Goal: Use online tool/utility: Use online tool/utility

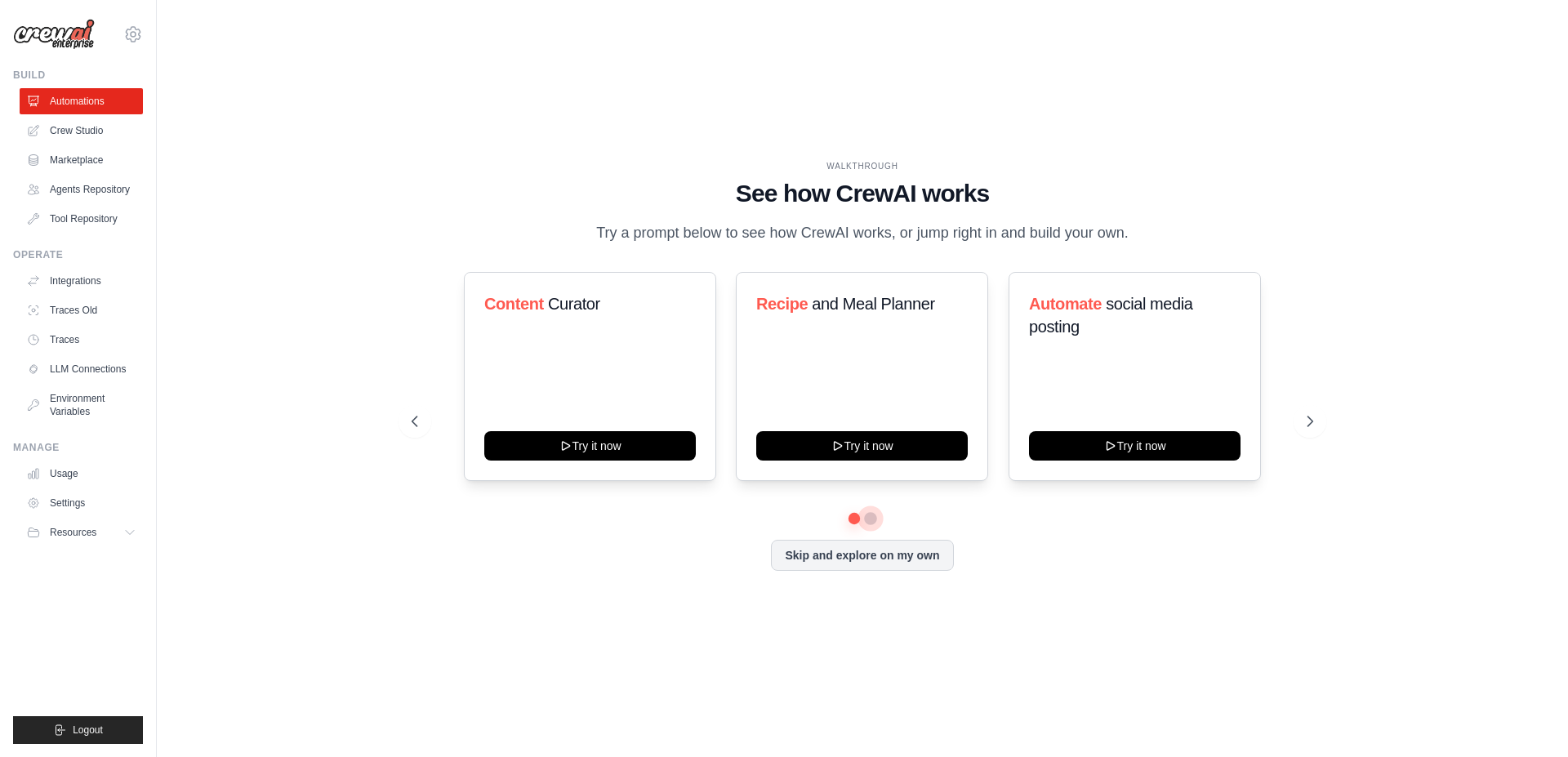
click at [872, 525] on button at bounding box center [870, 518] width 13 height 13
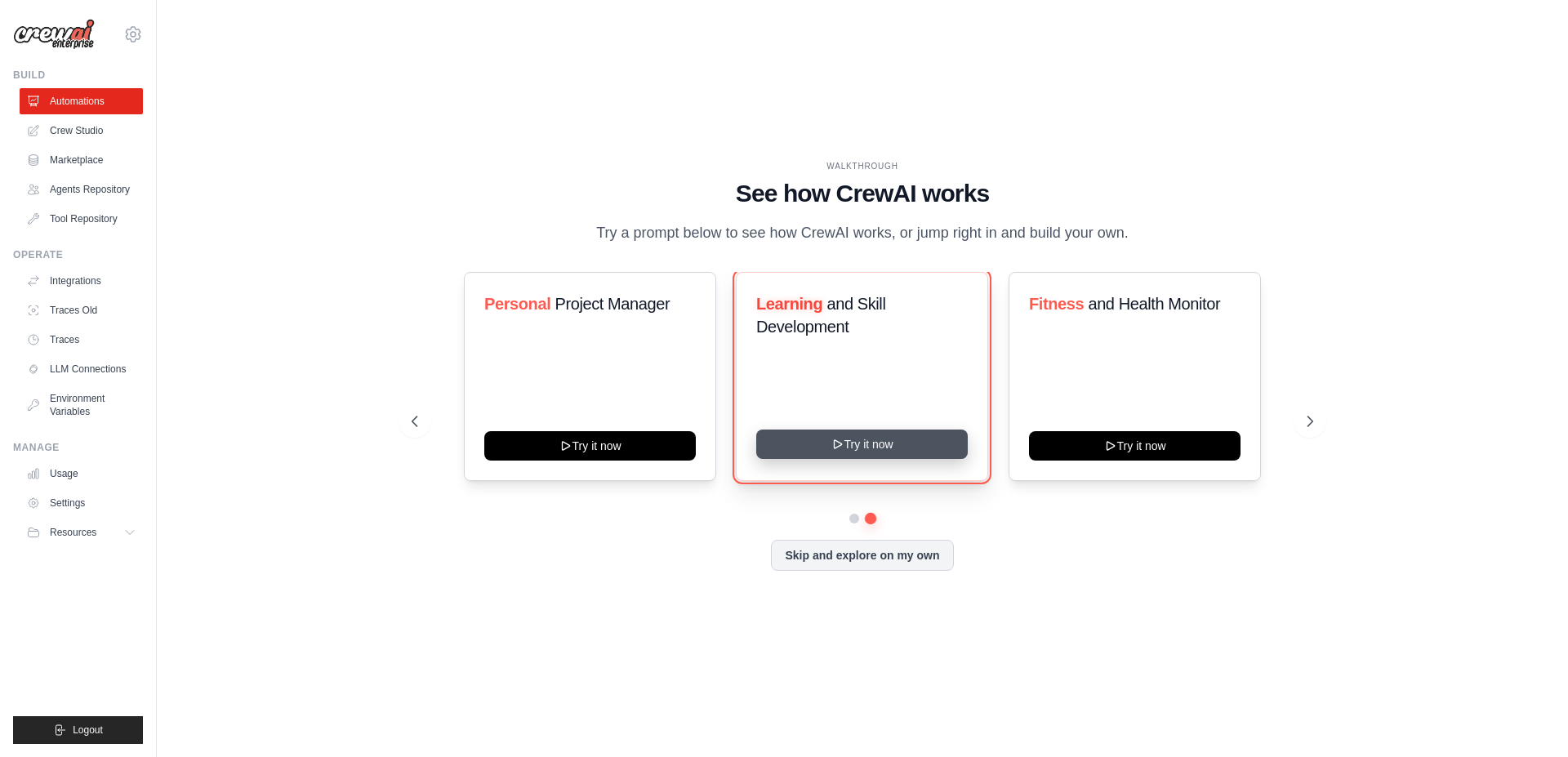
click at [874, 452] on button "Try it now" at bounding box center [861, 444] width 211 height 29
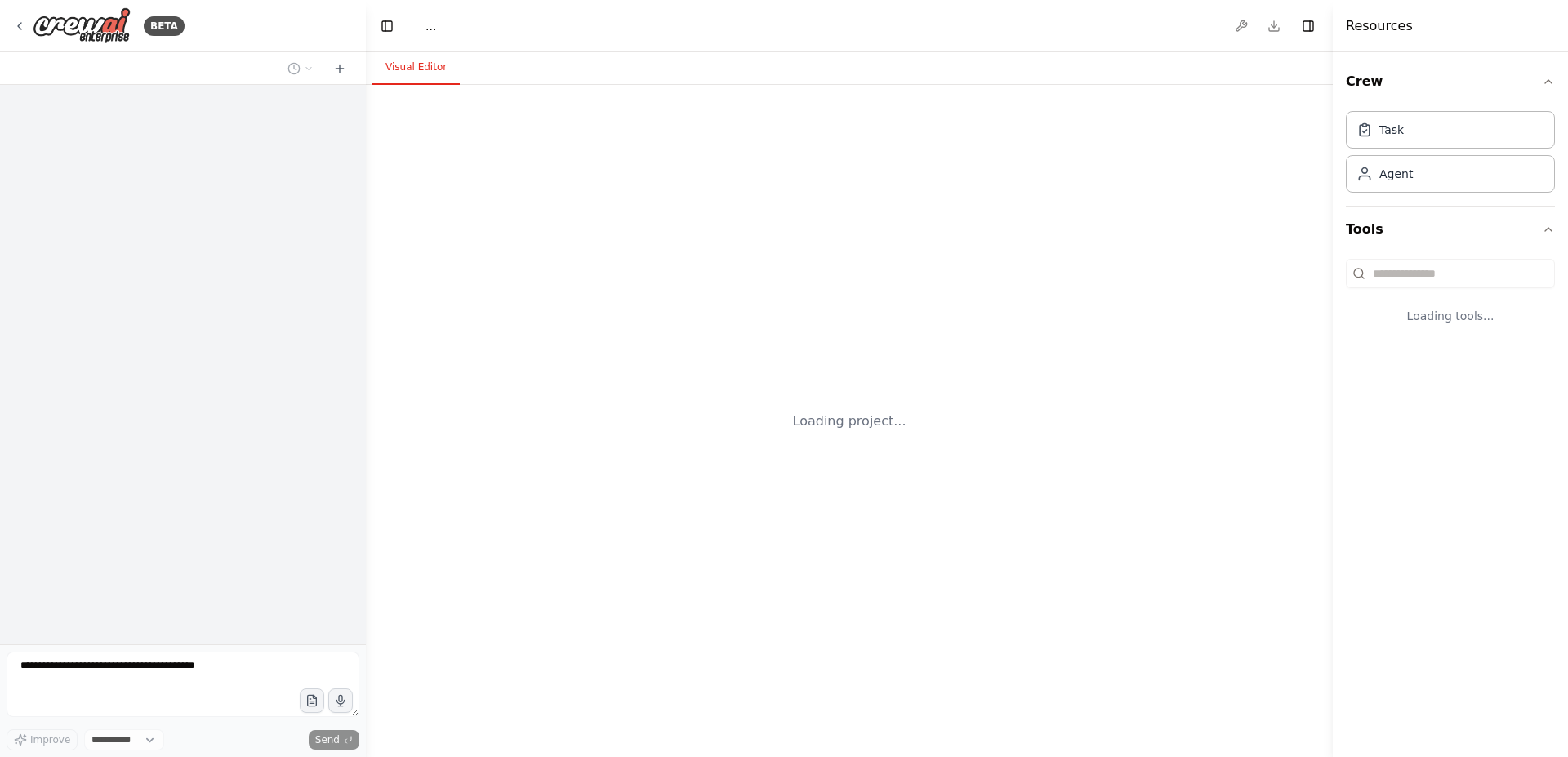
select select "****"
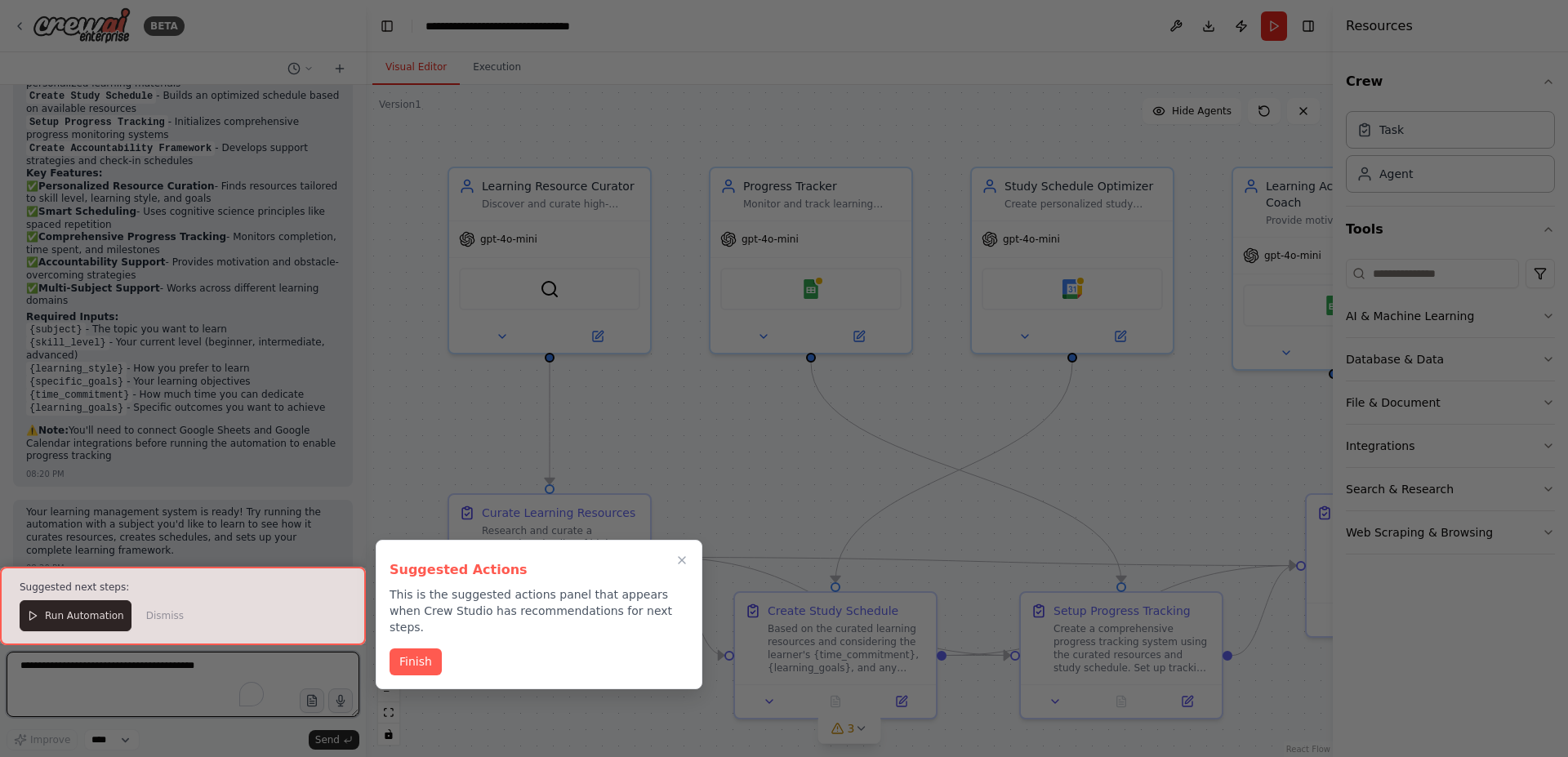
scroll to position [1393, 0]
click at [416, 653] on button "Finish" at bounding box center [415, 660] width 53 height 27
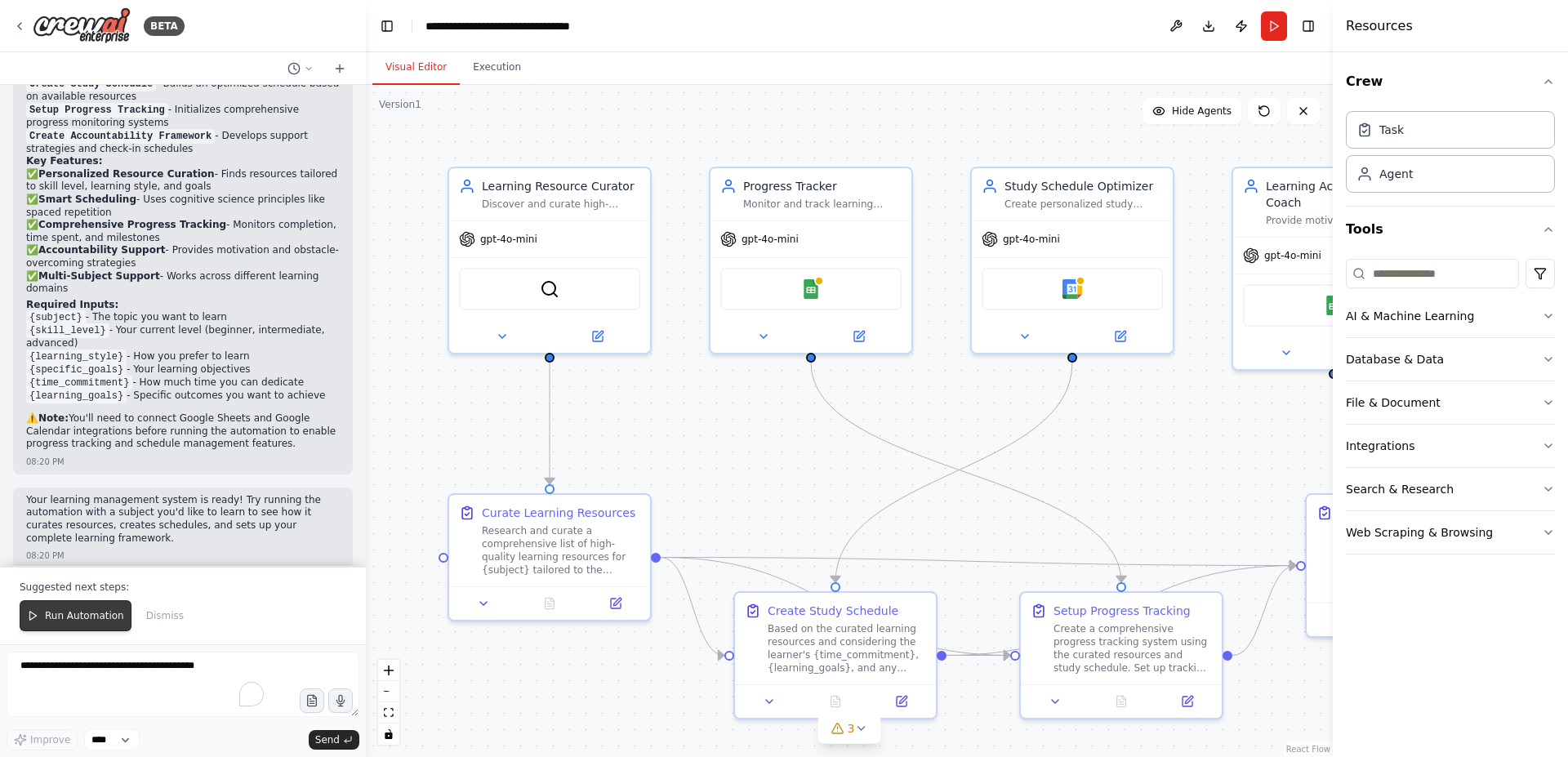
click at [79, 616] on span "Run Automation" at bounding box center [84, 616] width 79 height 13
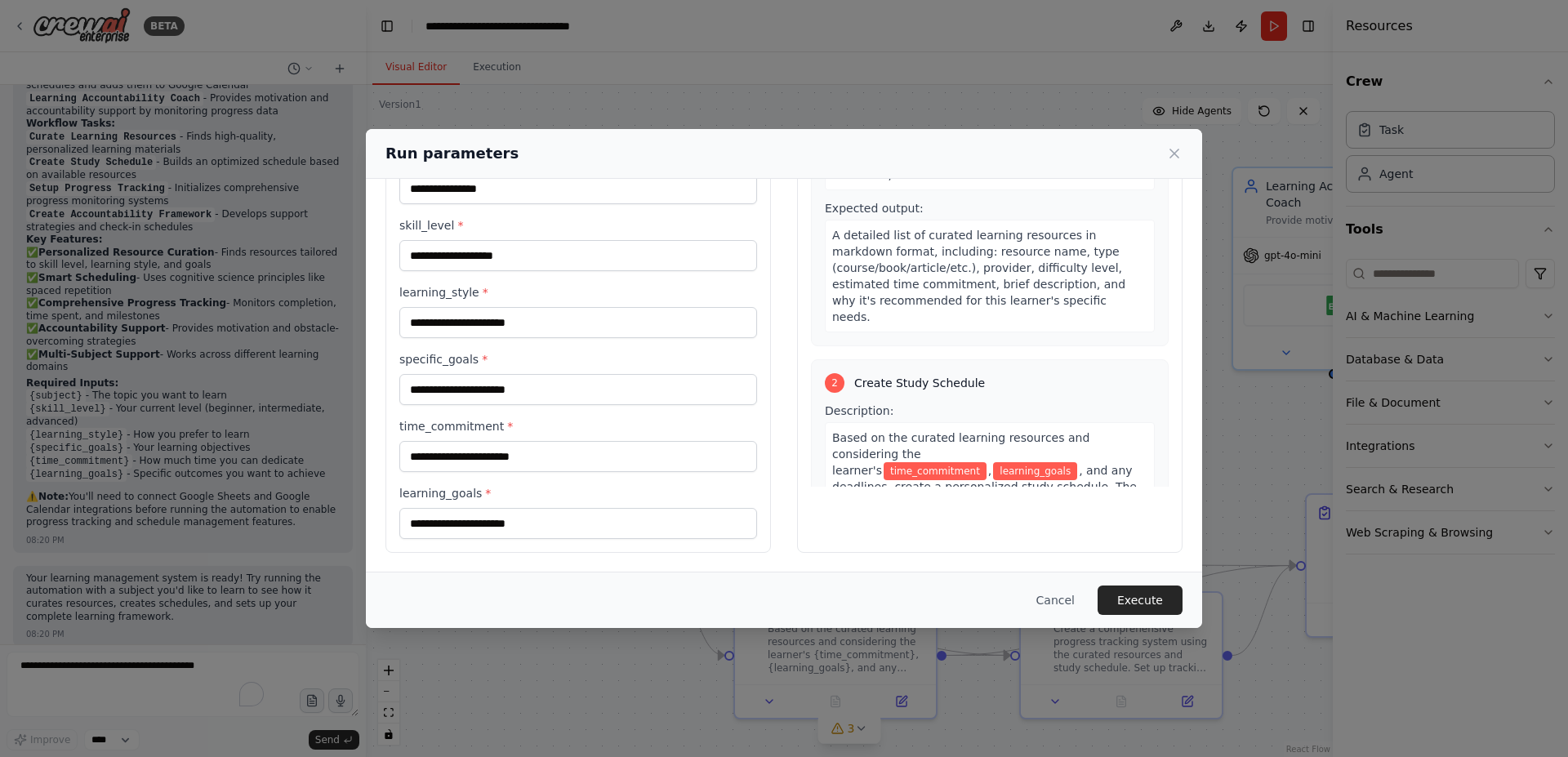
scroll to position [0, 0]
